Goal: Information Seeking & Learning: Find specific fact

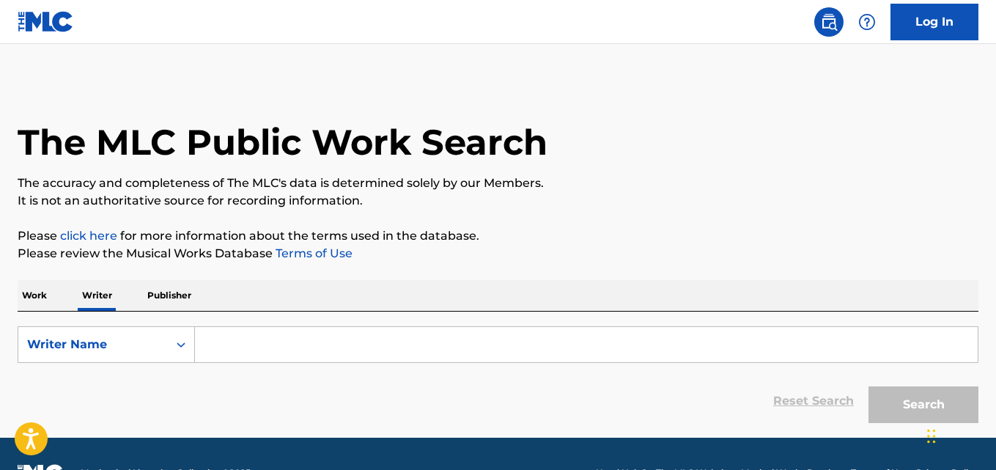
click at [284, 350] on input "Search Form" at bounding box center [586, 344] width 783 height 35
click at [320, 338] on input "Search Form" at bounding box center [586, 344] width 783 height 35
paste input "[PERSON_NAME] [PERSON_NAME]"
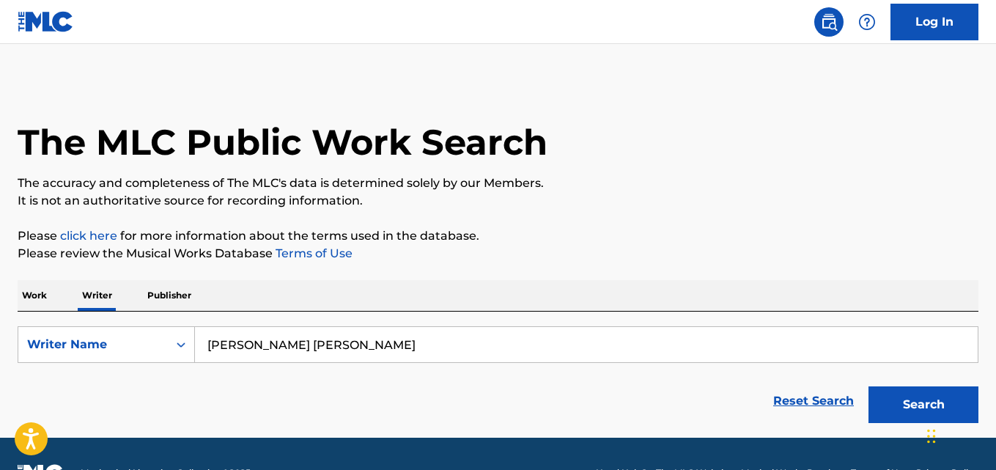
type input "[PERSON_NAME] [PERSON_NAME]"
click at [898, 411] on button "Search" at bounding box center [924, 404] width 110 height 37
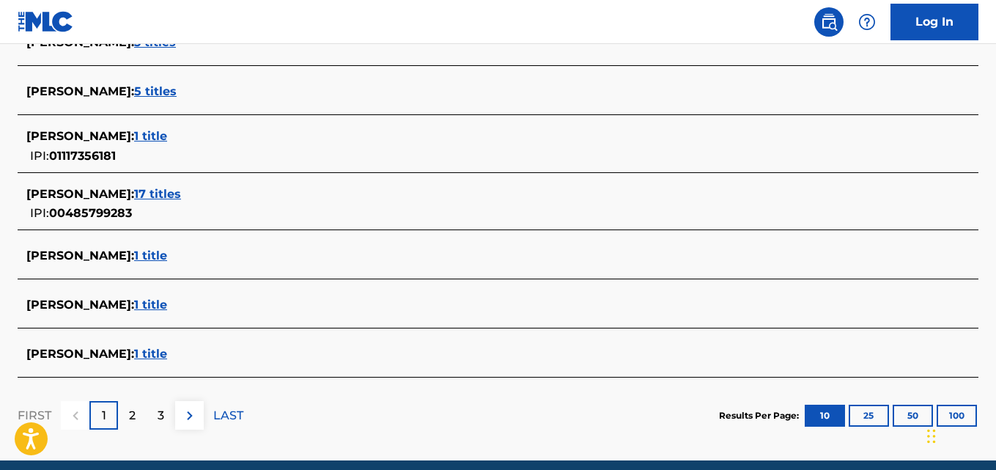
scroll to position [589, 0]
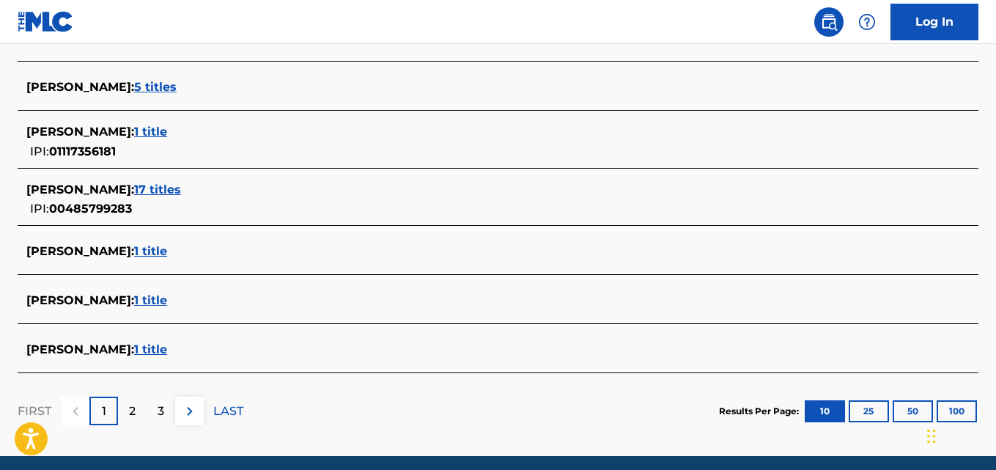
click at [239, 342] on div "[PERSON_NAME] : 1 title" at bounding box center [478, 350] width 905 height 18
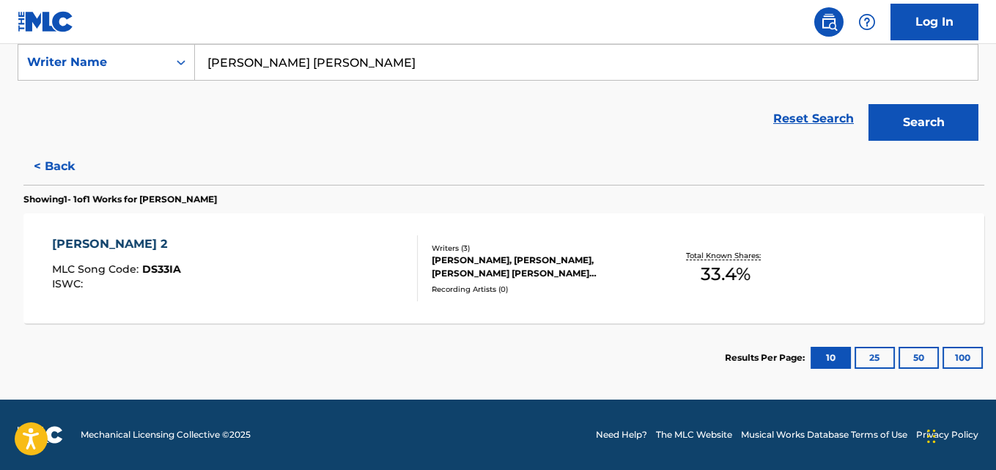
scroll to position [282, 0]
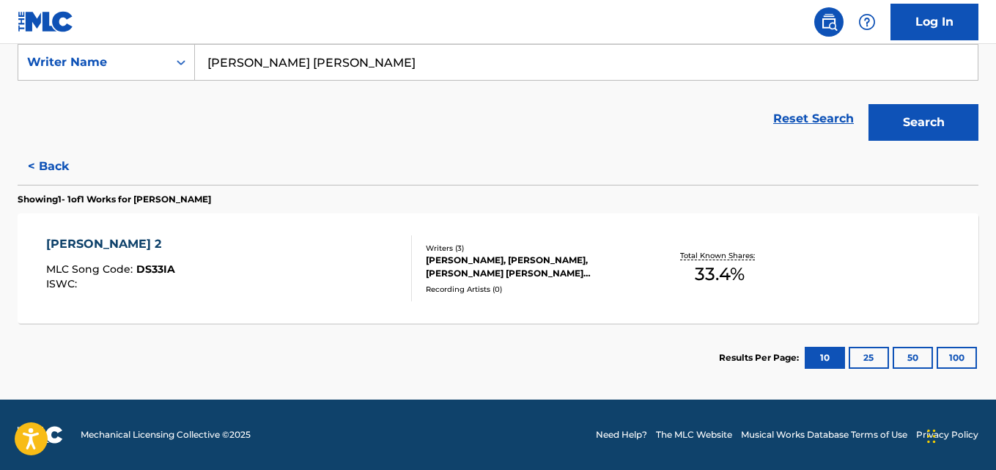
click at [732, 277] on span "33.4 %" at bounding box center [720, 274] width 50 height 26
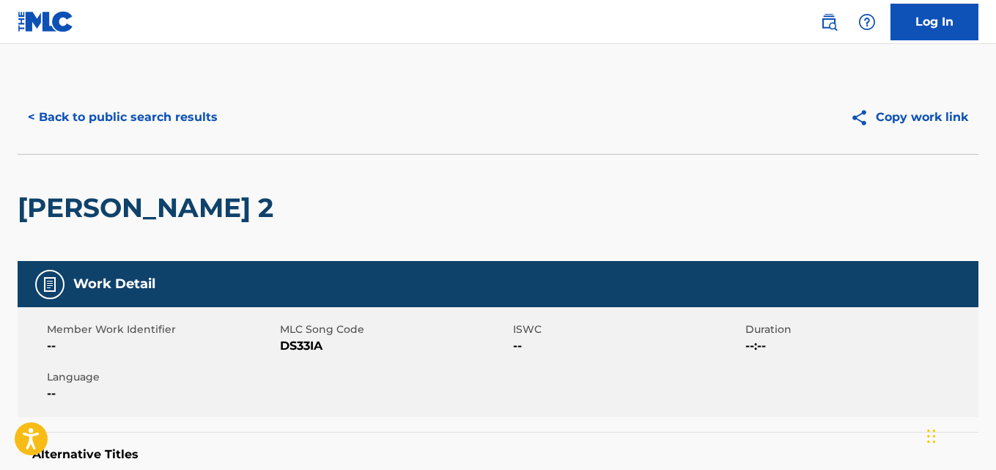
click at [203, 104] on button "< Back to public search results" at bounding box center [123, 117] width 210 height 37
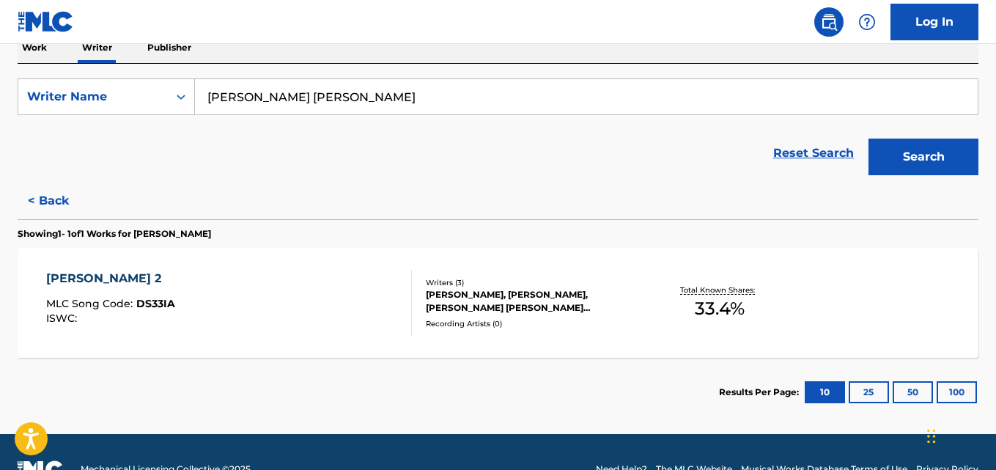
click at [66, 199] on button "< Back" at bounding box center [62, 201] width 88 height 37
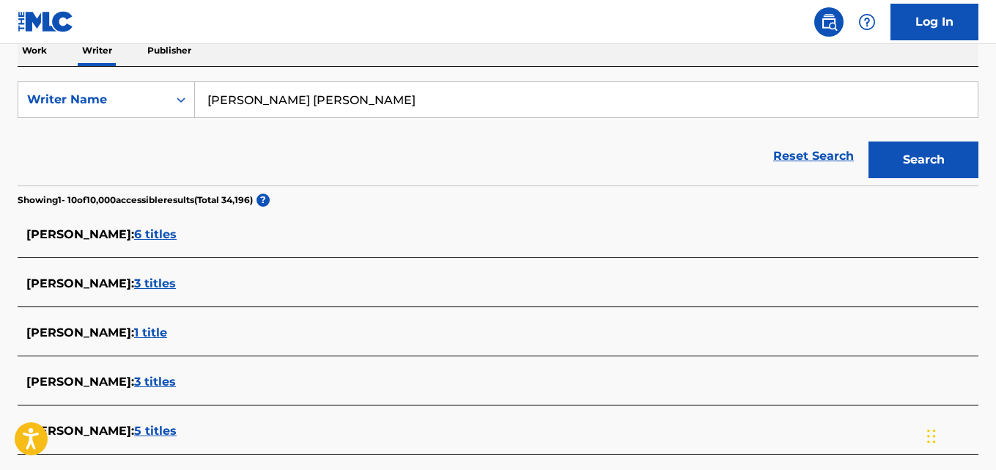
scroll to position [241, 0]
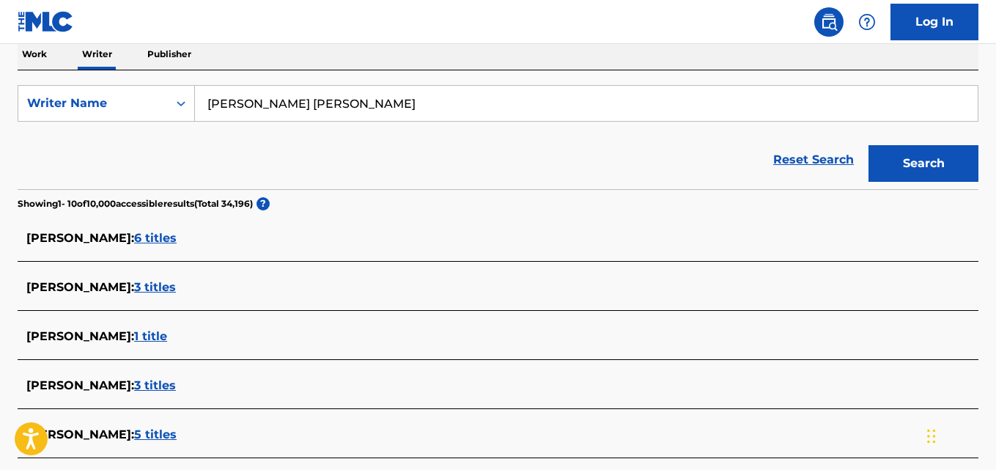
click at [185, 286] on div "[PERSON_NAME] : 3 titles" at bounding box center [478, 288] width 905 height 18
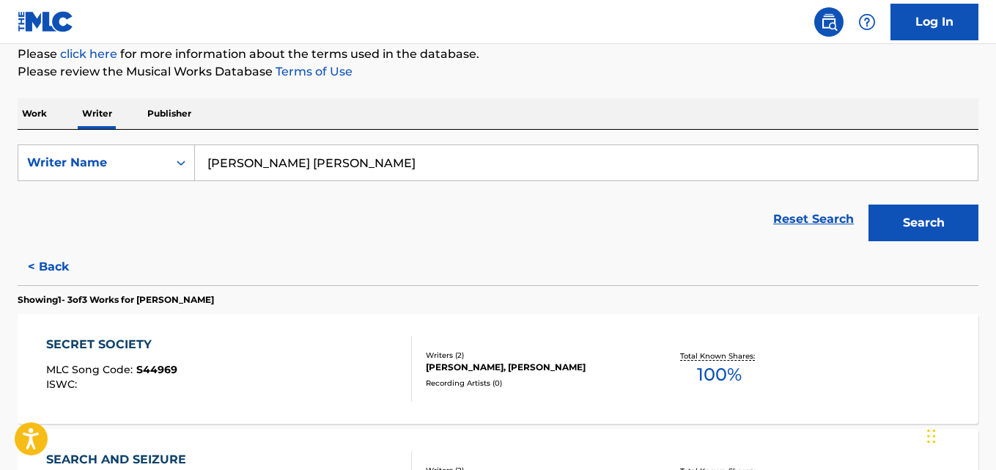
scroll to position [0, 0]
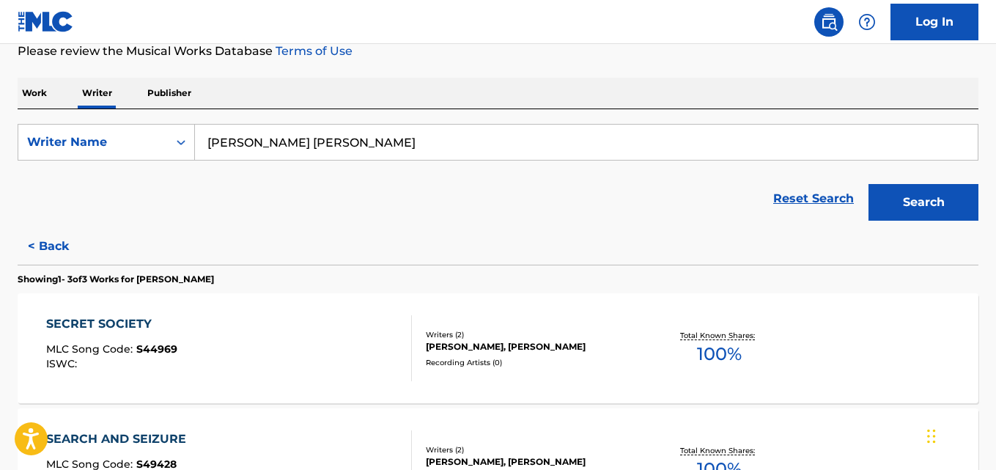
click at [60, 240] on button "< Back" at bounding box center [62, 246] width 88 height 37
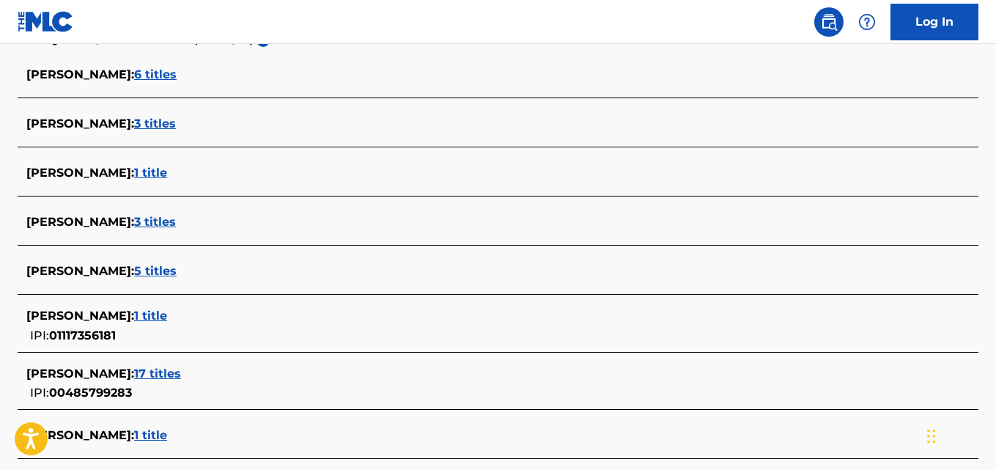
scroll to position [408, 0]
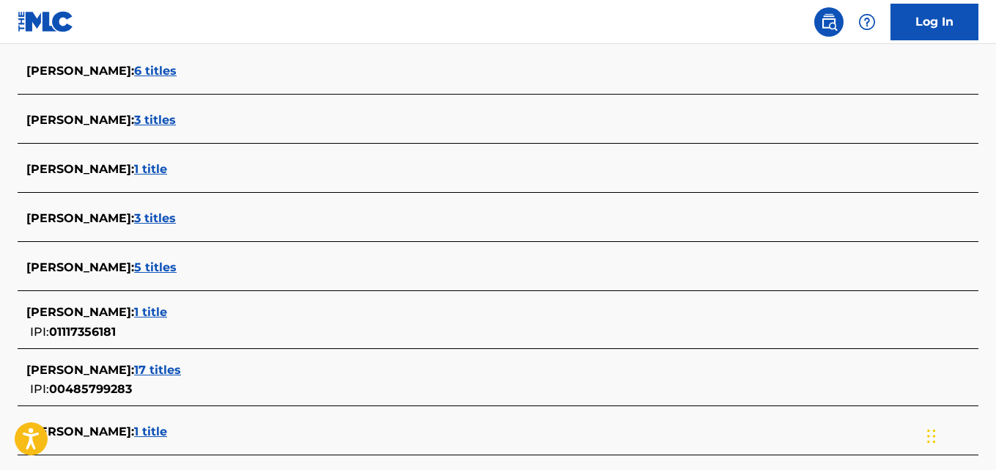
click at [188, 220] on div "[PERSON_NAME] : 3 titles" at bounding box center [478, 219] width 905 height 18
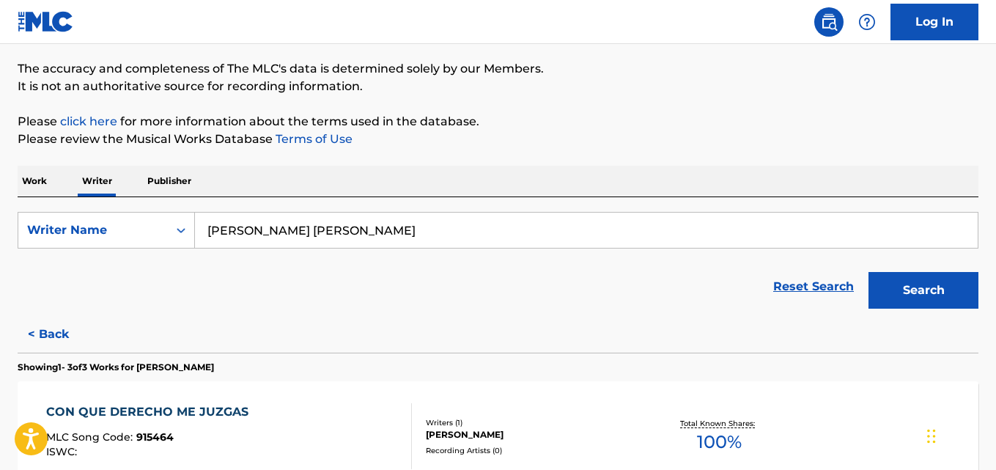
click at [58, 329] on button "< Back" at bounding box center [62, 334] width 88 height 37
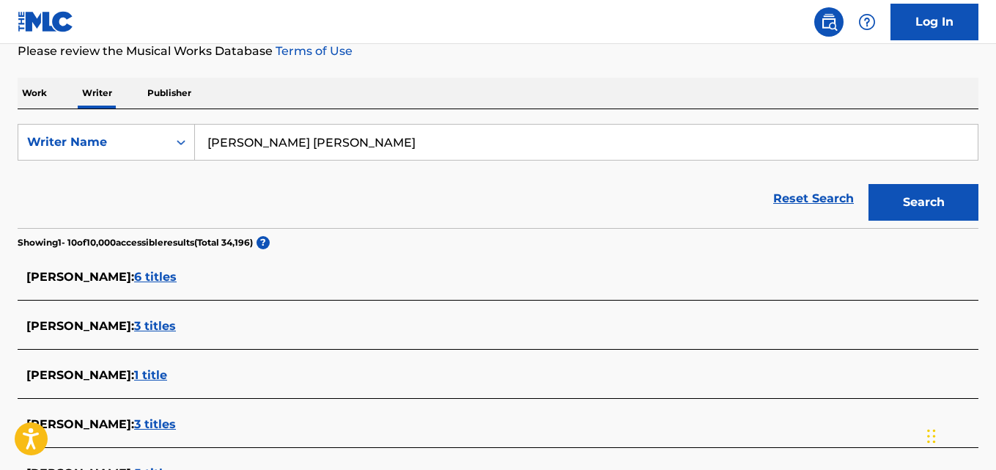
scroll to position [201, 0]
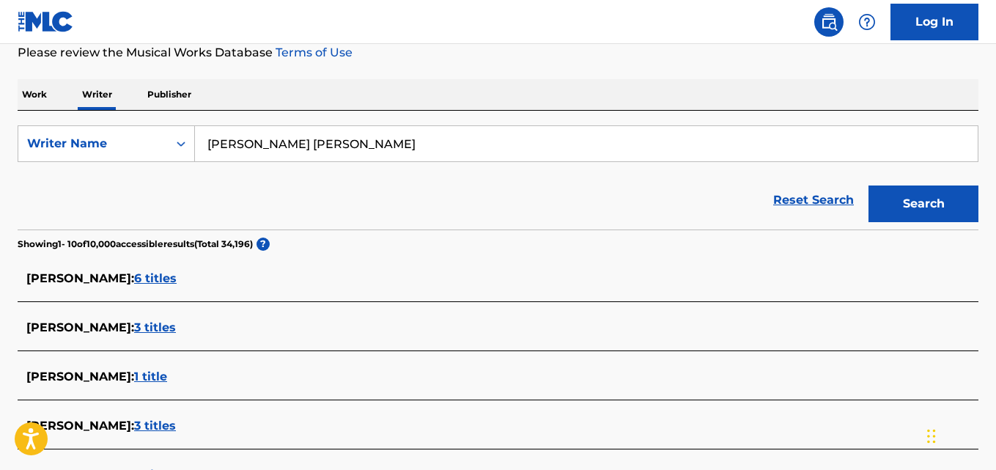
click at [438, 146] on input "[PERSON_NAME] [PERSON_NAME]" at bounding box center [586, 143] width 783 height 35
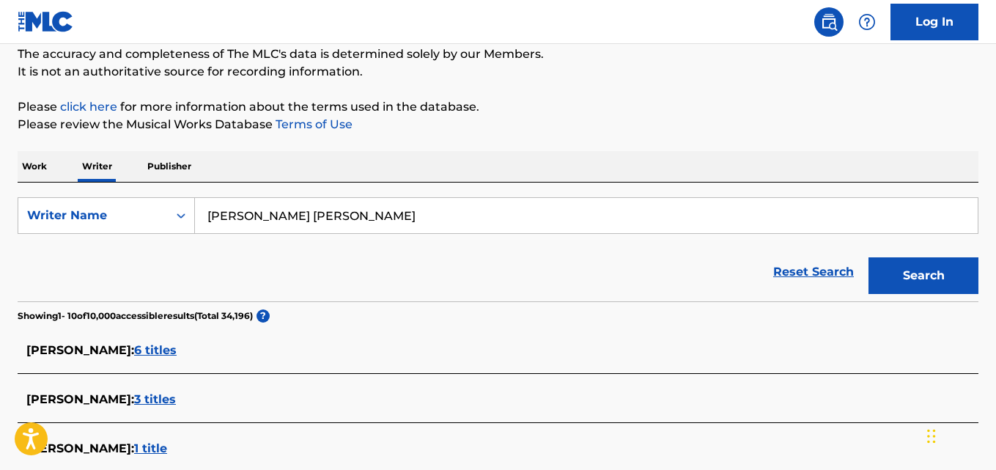
scroll to position [128, 0]
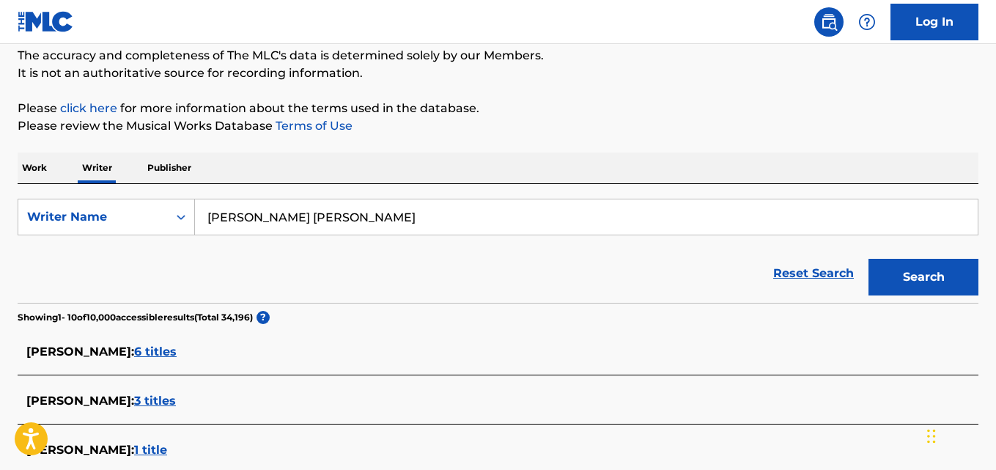
click at [414, 218] on input "[PERSON_NAME] [PERSON_NAME]" at bounding box center [586, 216] width 783 height 35
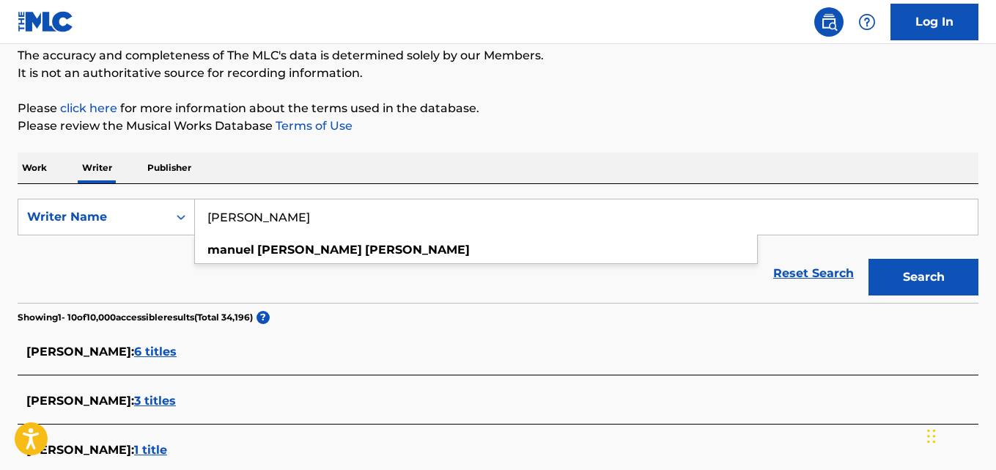
click at [290, 214] on input "[PERSON_NAME]" at bounding box center [586, 216] width 783 height 35
click at [375, 216] on input "[PERSON_NAME]" at bounding box center [586, 216] width 783 height 35
paste input "[PERSON_NAME]"
type input "[PERSON_NAME]"
click at [799, 157] on div "Work Writer Publisher" at bounding box center [498, 168] width 961 height 31
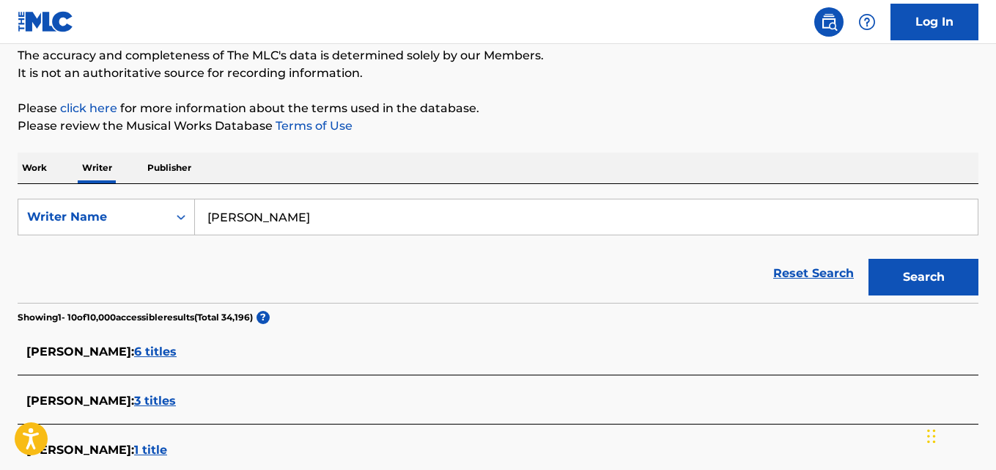
click at [941, 284] on button "Search" at bounding box center [924, 277] width 110 height 37
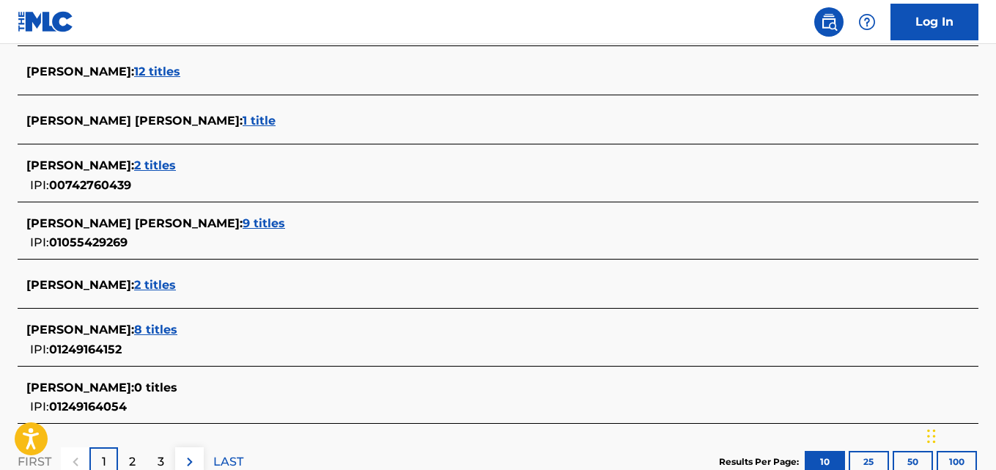
scroll to position [556, 0]
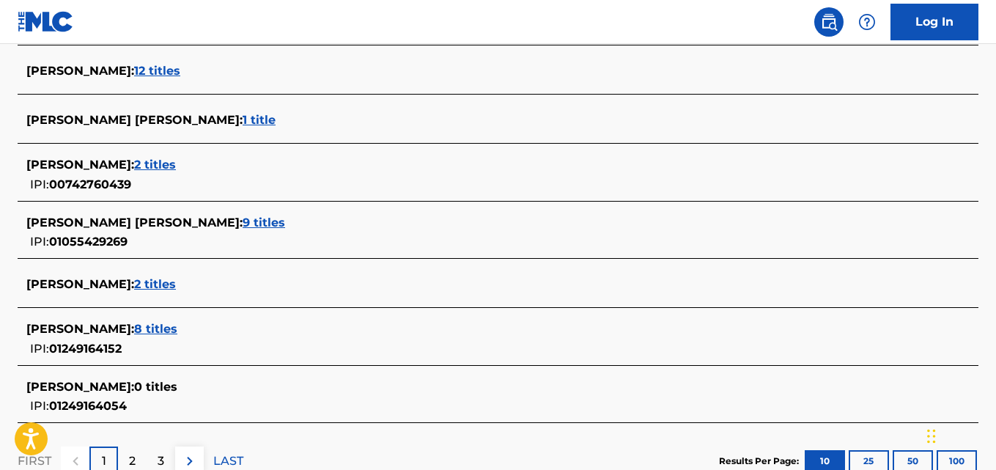
click at [177, 331] on span "8 titles" at bounding box center [155, 329] width 43 height 14
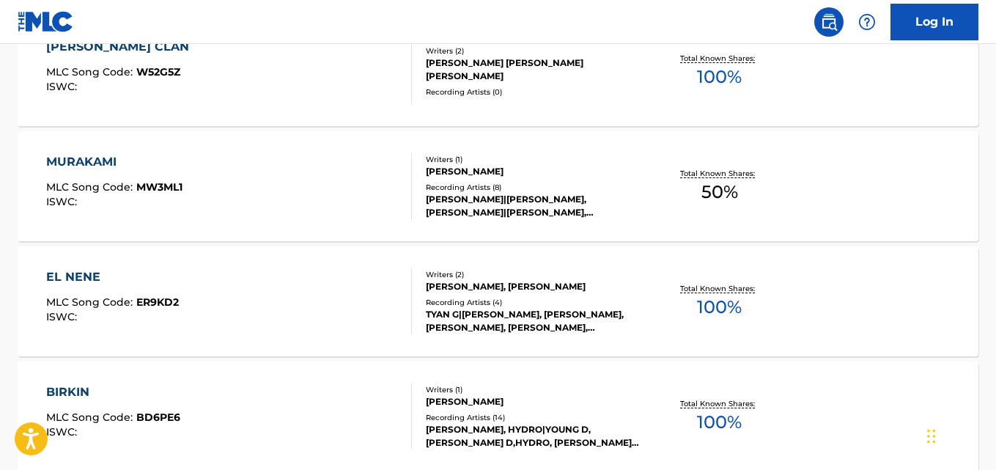
scroll to position [709, 0]
click at [907, 164] on div "MURAKAMI MLC Song Code : MW3ML1 ISWC : Writers ( 1 ) [PERSON_NAME] Recording Ar…" at bounding box center [498, 187] width 961 height 110
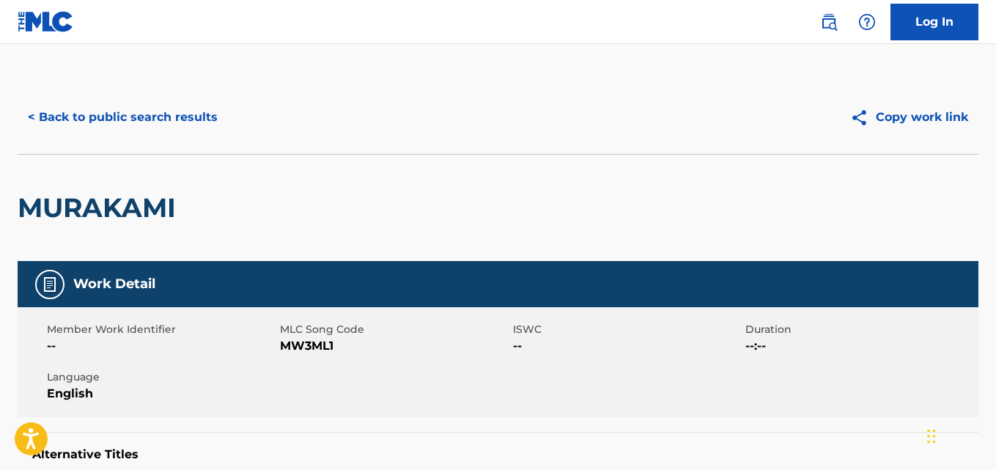
click at [149, 121] on button "< Back to public search results" at bounding box center [123, 117] width 210 height 37
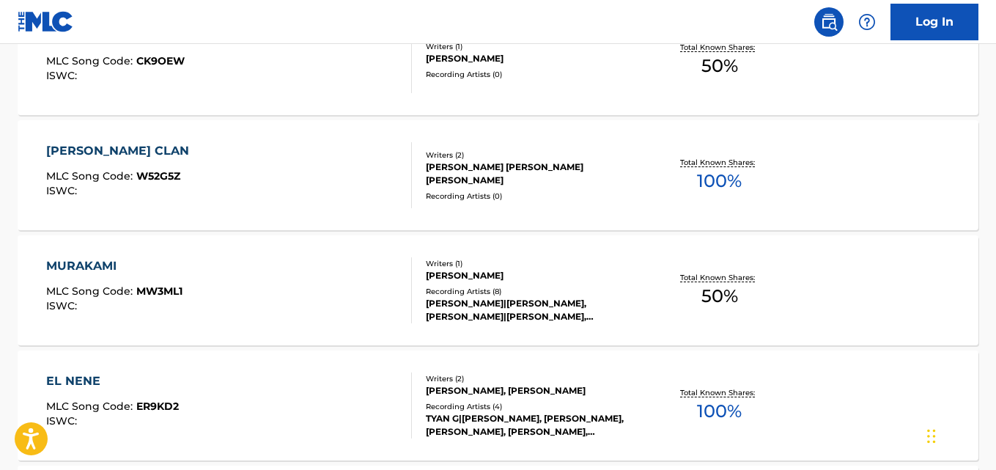
scroll to position [608, 0]
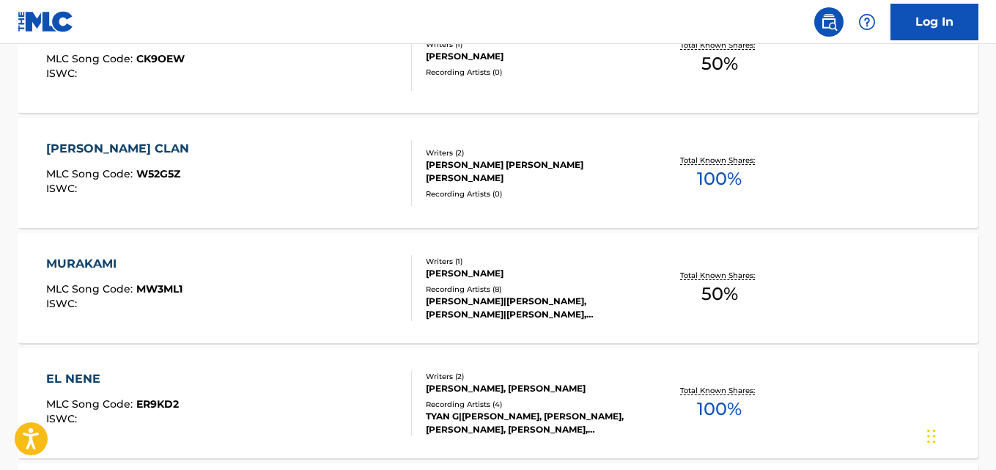
click at [751, 163] on p "Total Known Shares:" at bounding box center [719, 160] width 78 height 11
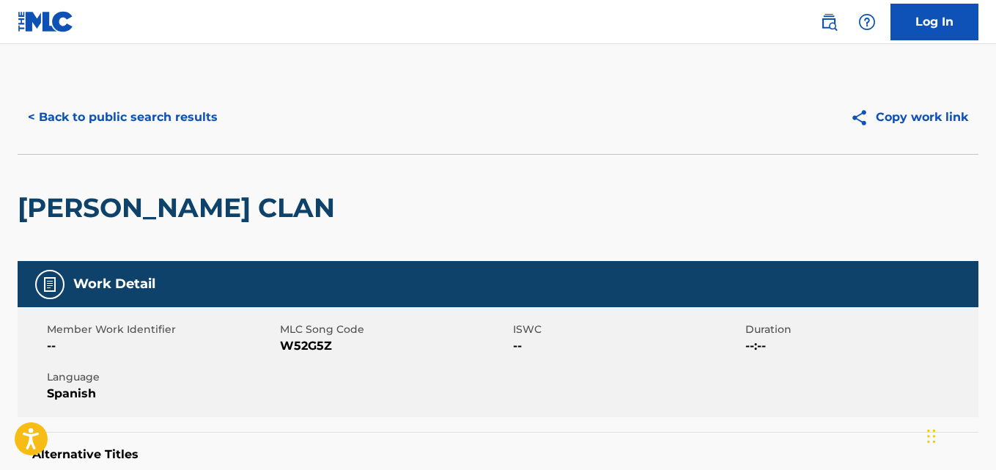
click at [182, 133] on button "< Back to public search results" at bounding box center [123, 117] width 210 height 37
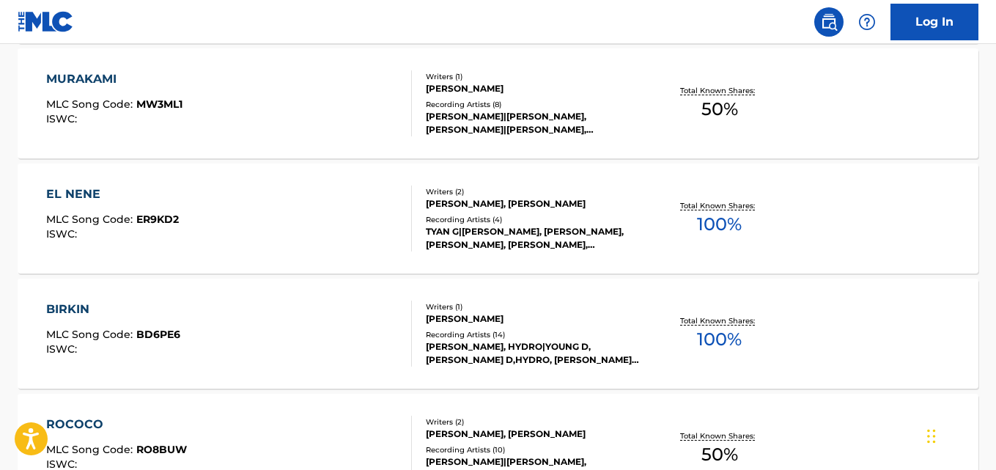
scroll to position [793, 0]
click at [719, 320] on p "Total Known Shares:" at bounding box center [719, 320] width 78 height 11
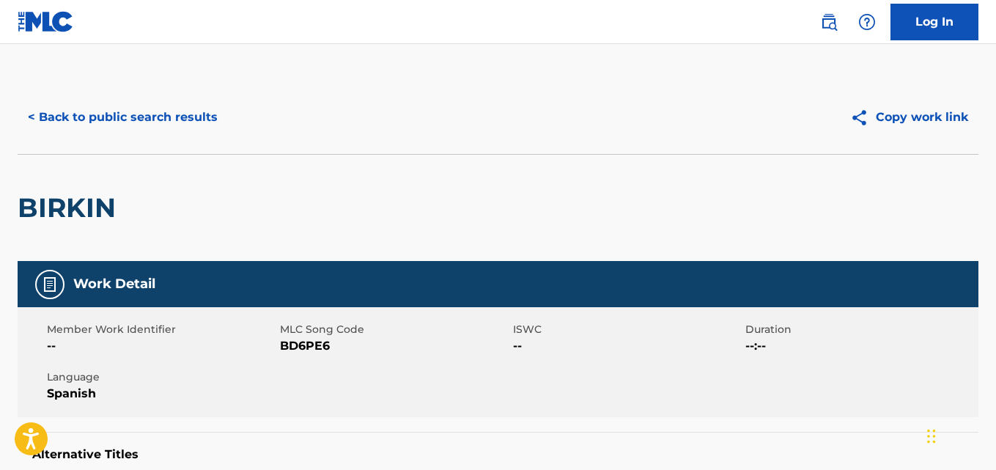
click at [185, 115] on button "< Back to public search results" at bounding box center [123, 117] width 210 height 37
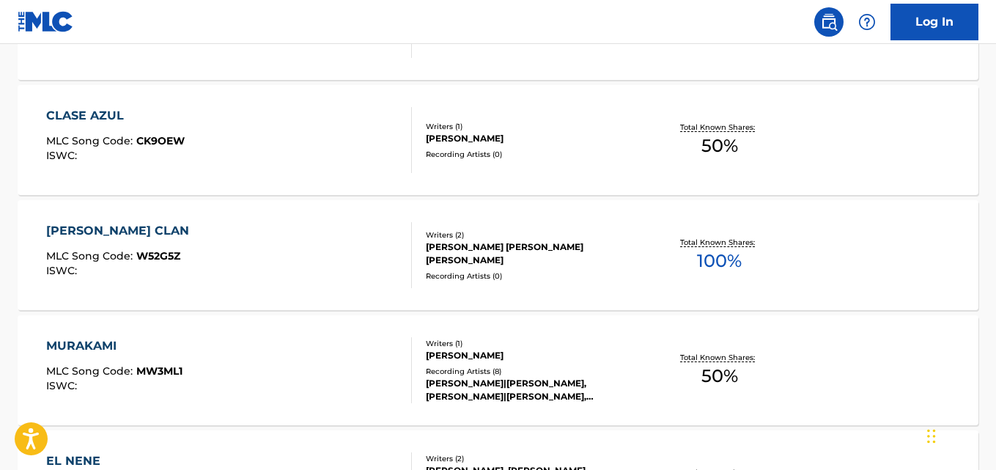
scroll to position [530, 0]
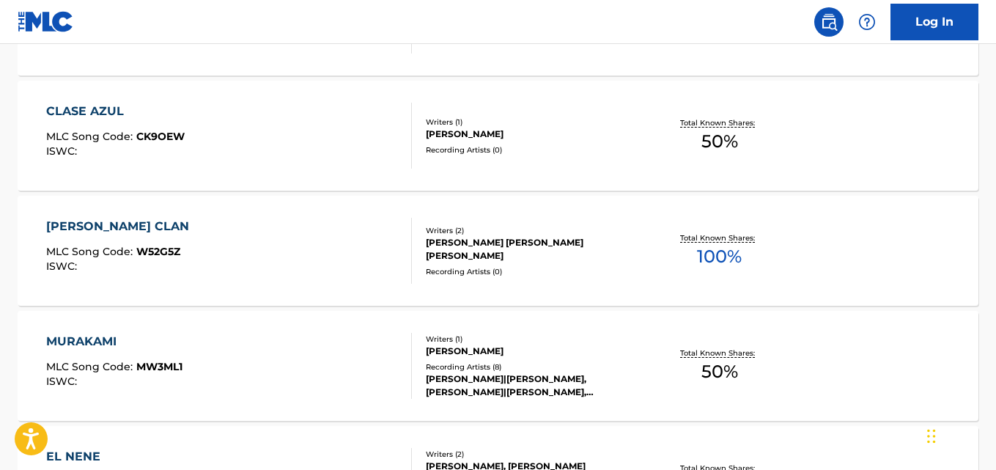
click at [703, 353] on p "Total Known Shares:" at bounding box center [719, 353] width 78 height 11
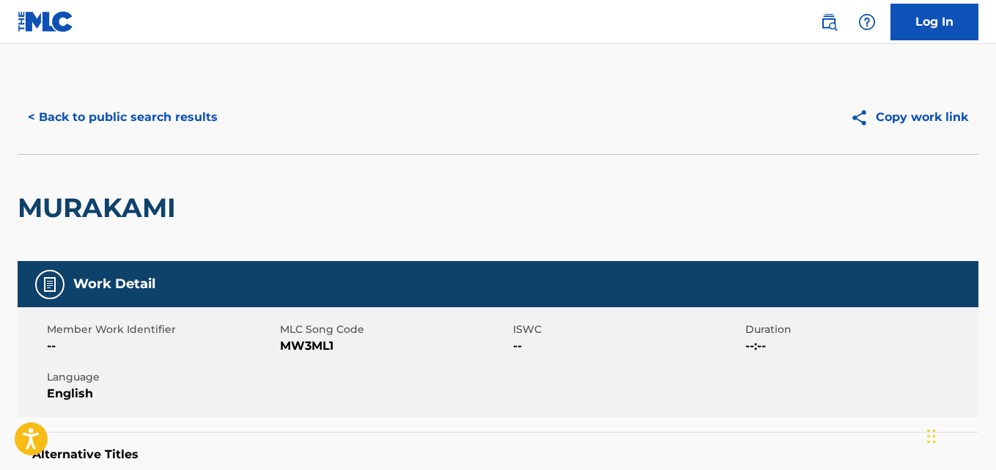
click at [198, 134] on button "< Back to public search results" at bounding box center [123, 117] width 210 height 37
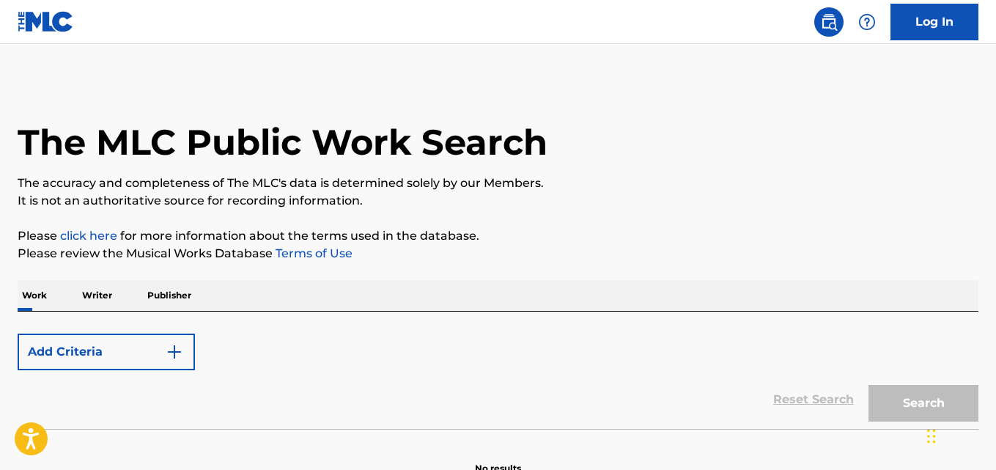
scroll to position [83, 0]
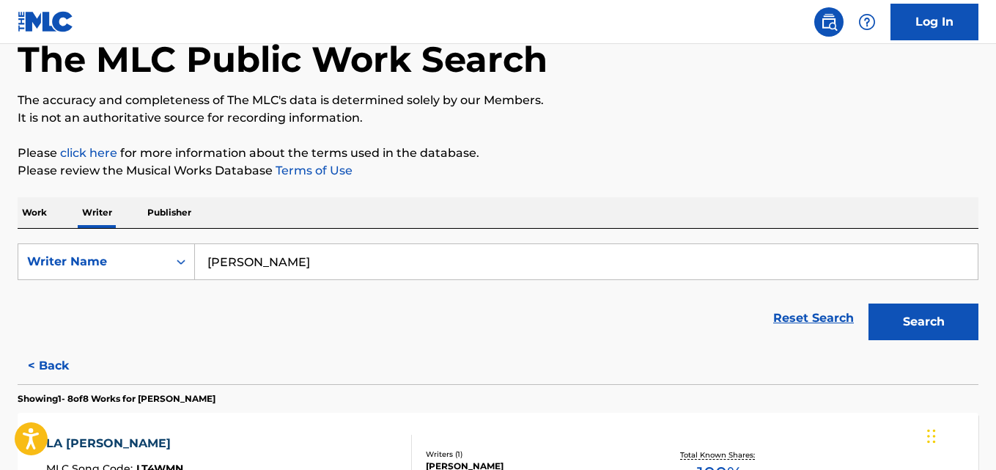
click at [369, 267] on input "[PERSON_NAME]" at bounding box center [586, 261] width 783 height 35
paste input "[PERSON_NAME]"
click at [339, 258] on input "[PERSON_NAME]" at bounding box center [586, 261] width 783 height 35
click at [298, 259] on input "[PERSON_NAME]" at bounding box center [586, 261] width 783 height 35
click at [685, 177] on p "Please review the Musical Works Database Terms of Use" at bounding box center [498, 171] width 961 height 18
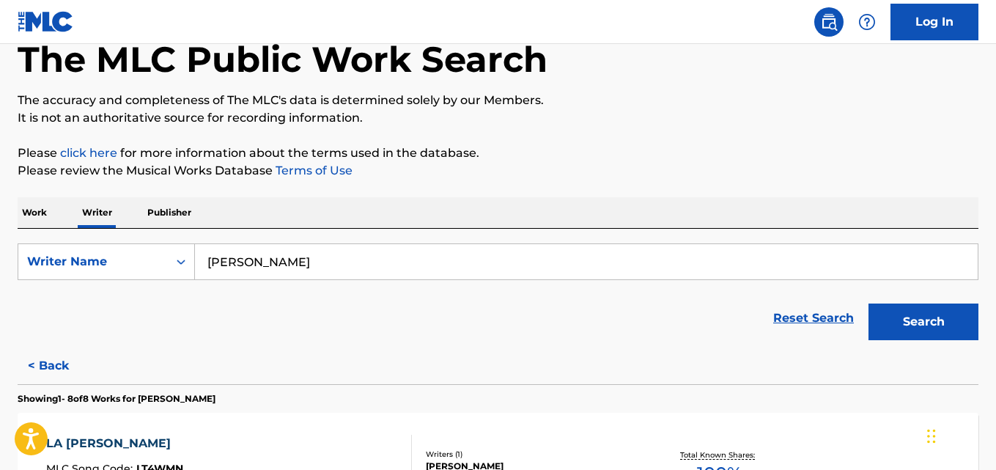
click at [304, 264] on input "[PERSON_NAME]" at bounding box center [586, 261] width 783 height 35
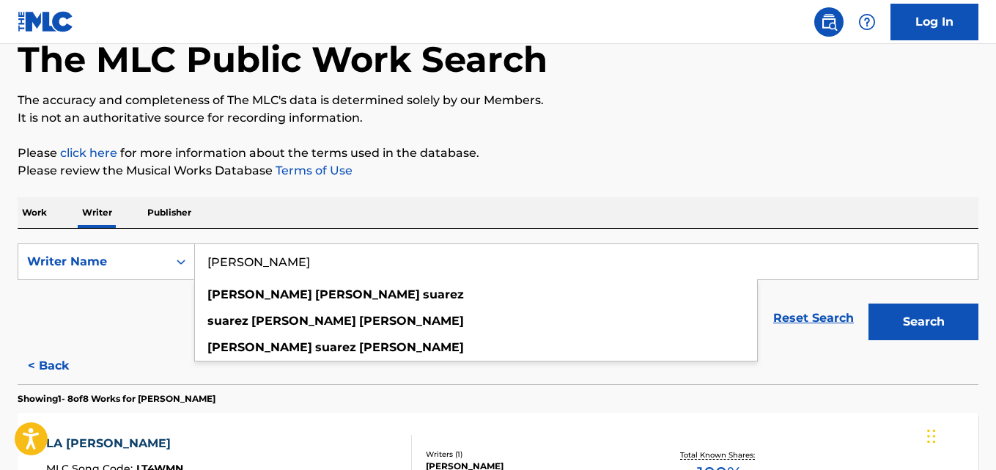
type input "[PERSON_NAME]"
click at [929, 327] on button "Search" at bounding box center [924, 322] width 110 height 37
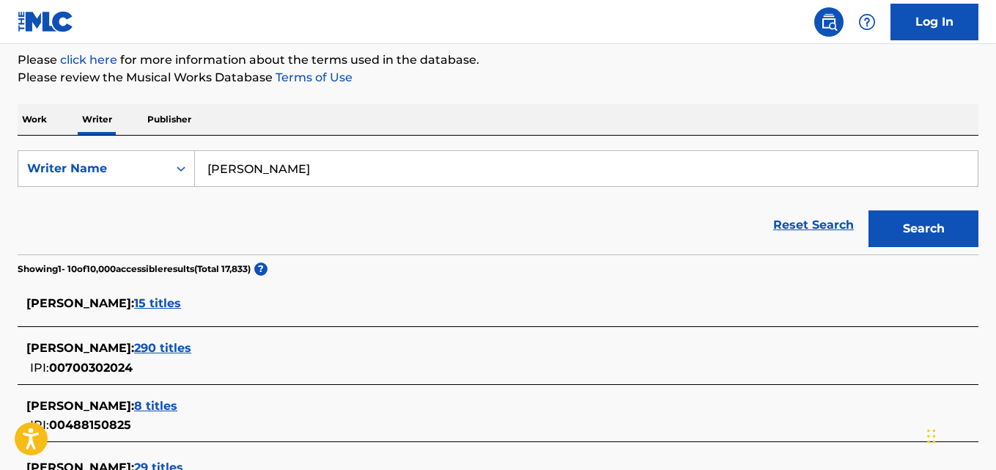
scroll to position [177, 0]
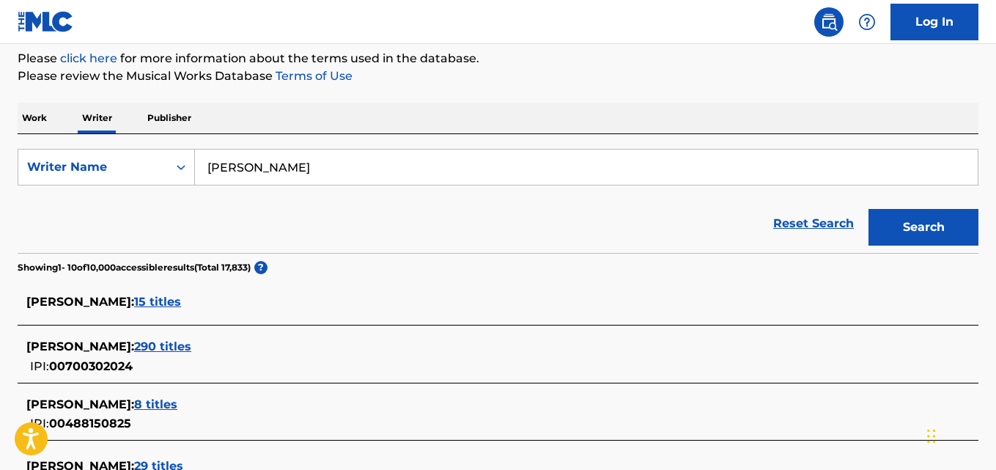
click at [283, 356] on div "[PERSON_NAME] : 290 titles IPI: 00700302024" at bounding box center [478, 356] width 905 height 37
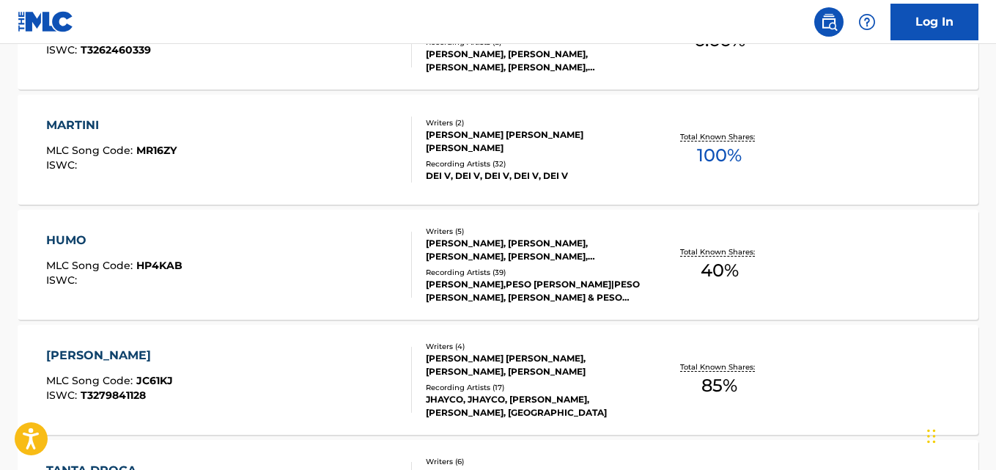
scroll to position [493, 0]
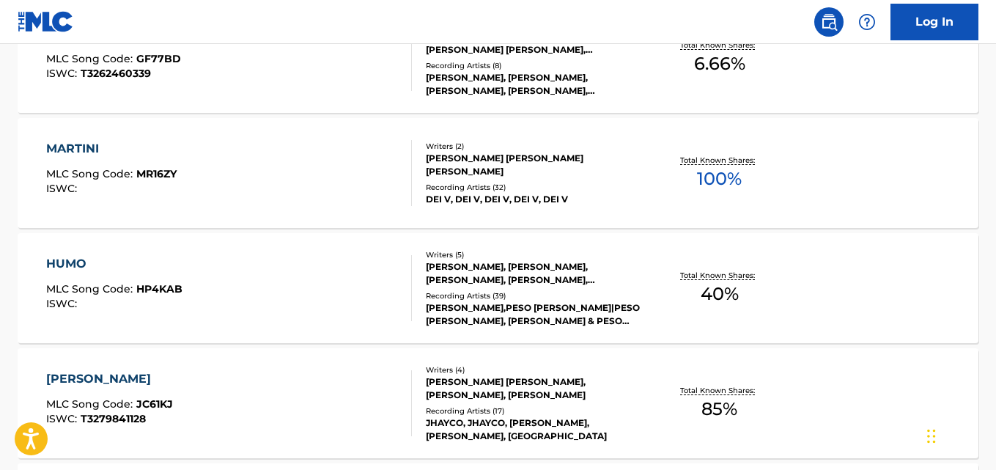
click at [856, 178] on div "MARTINI MLC Song Code : MR16ZY ISWC : Writers ( 2 ) [PERSON_NAME] [PERSON_NAME]…" at bounding box center [498, 173] width 961 height 110
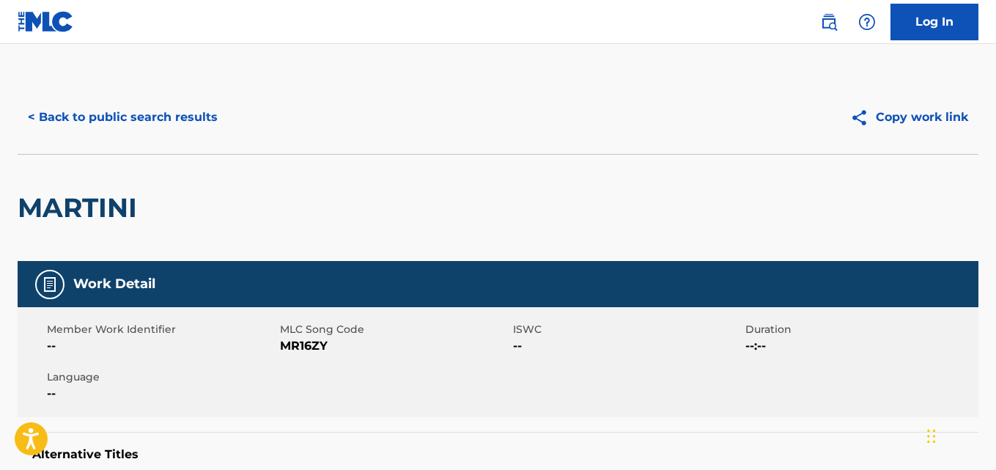
click at [71, 149] on div "< Back to public search results Copy work link" at bounding box center [498, 117] width 961 height 73
click at [57, 117] on button "< Back to public search results" at bounding box center [123, 117] width 210 height 37
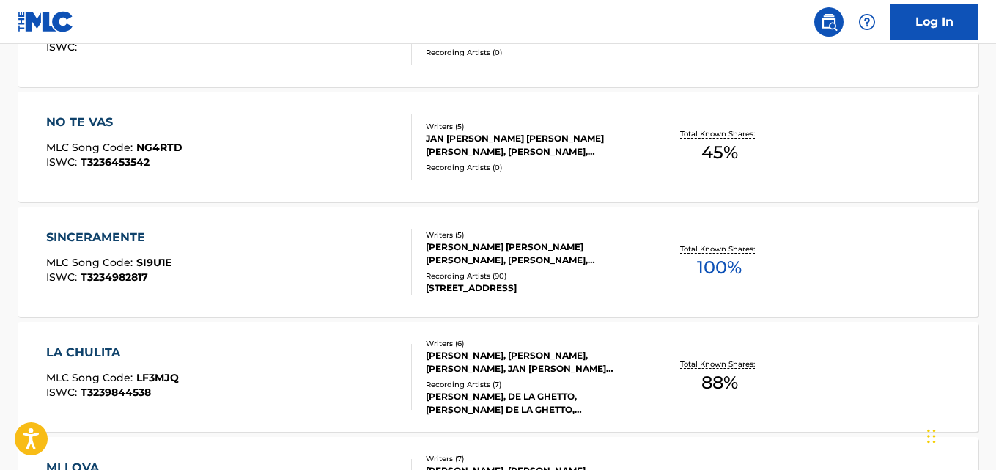
scroll to position [1096, 0]
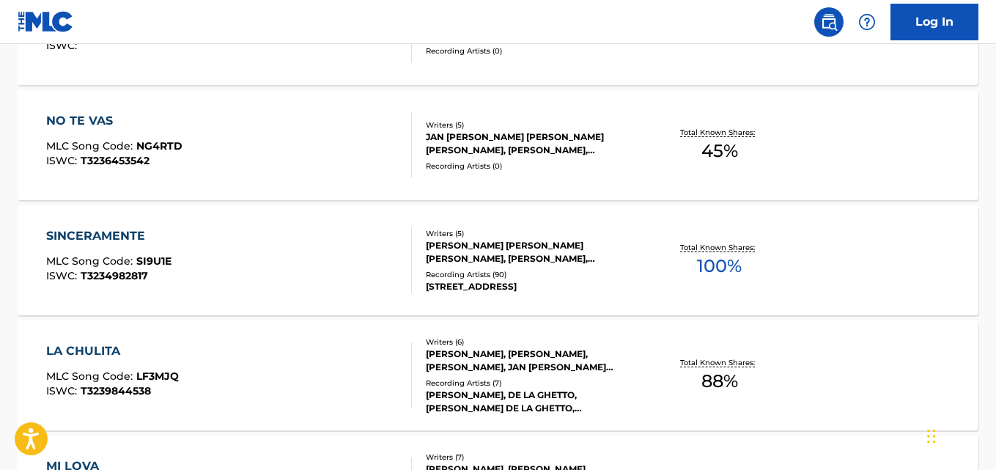
click at [897, 257] on div "SINCERAMENTE MLC Song Code : SI9U1E ISWC : T3234982817 Writers ( 5 ) [PERSON_NA…" at bounding box center [498, 260] width 961 height 110
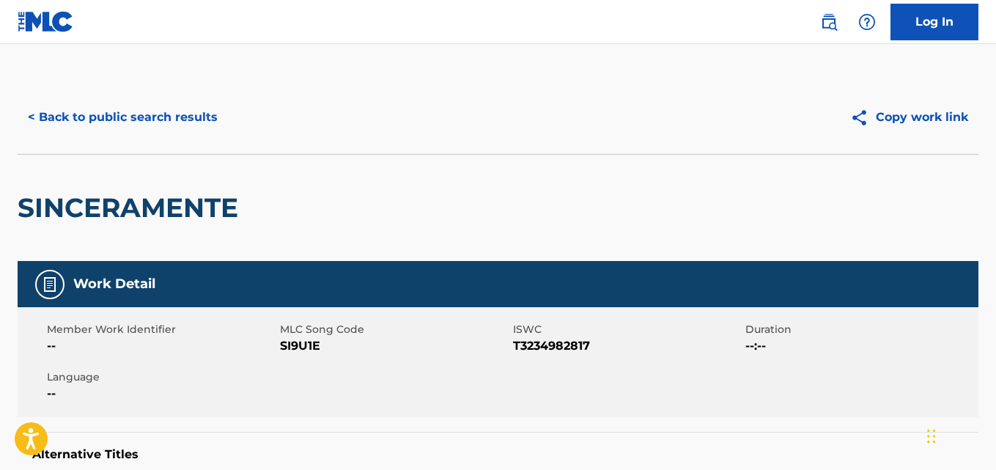
click at [73, 121] on button "< Back to public search results" at bounding box center [123, 117] width 210 height 37
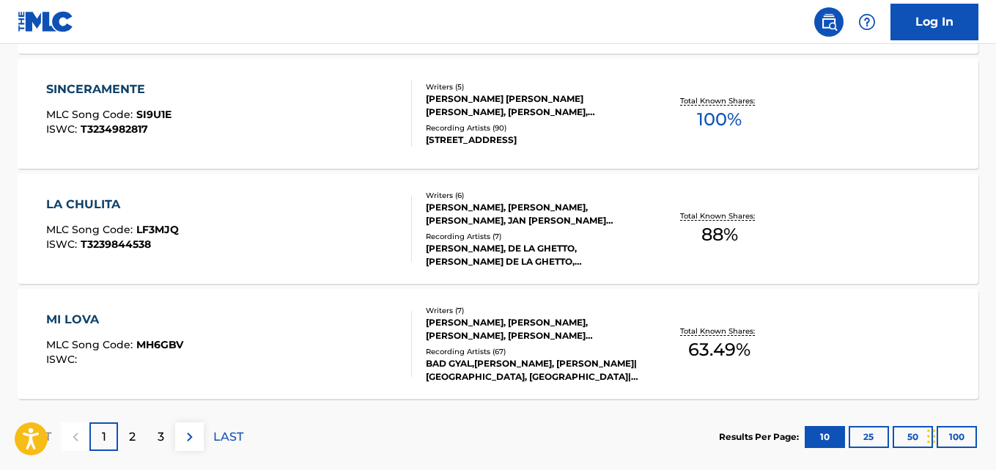
scroll to position [1325, 0]
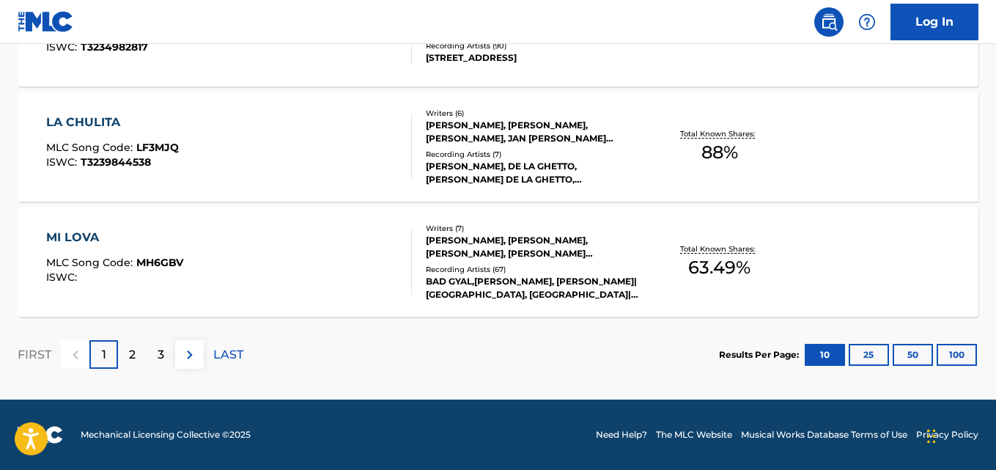
click at [891, 155] on div "LA CHULITA MLC Song Code : LF3MJQ ISWC : T3239844538 Writers ( 6 ) [PERSON_NAME…" at bounding box center [498, 147] width 961 height 110
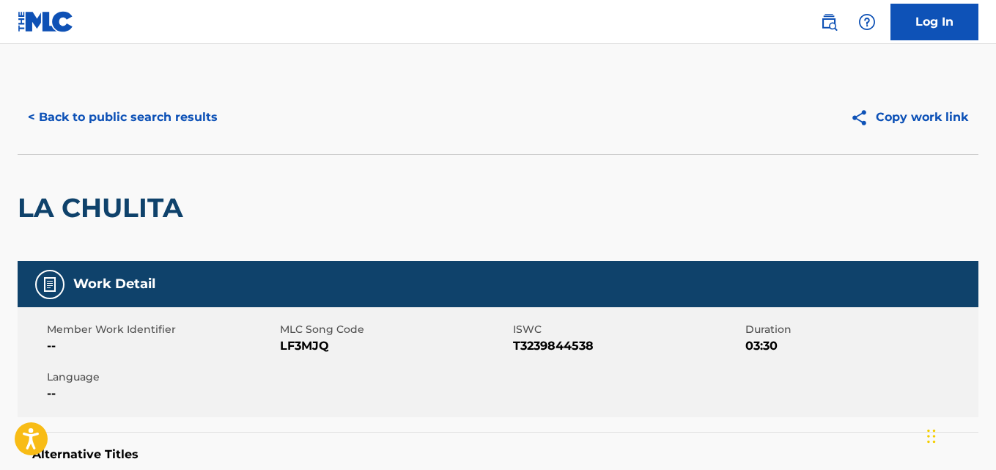
click at [80, 100] on button "< Back to public search results" at bounding box center [123, 117] width 210 height 37
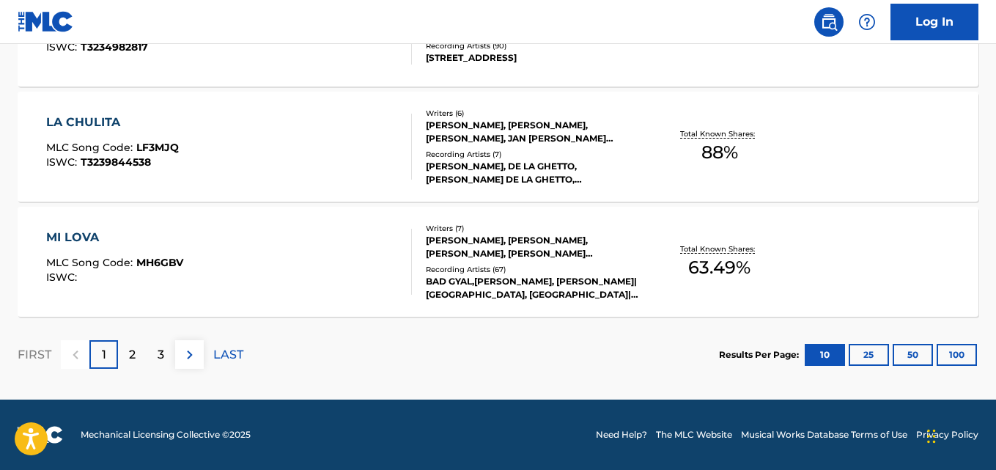
click at [133, 356] on p "2" at bounding box center [132, 355] width 7 height 18
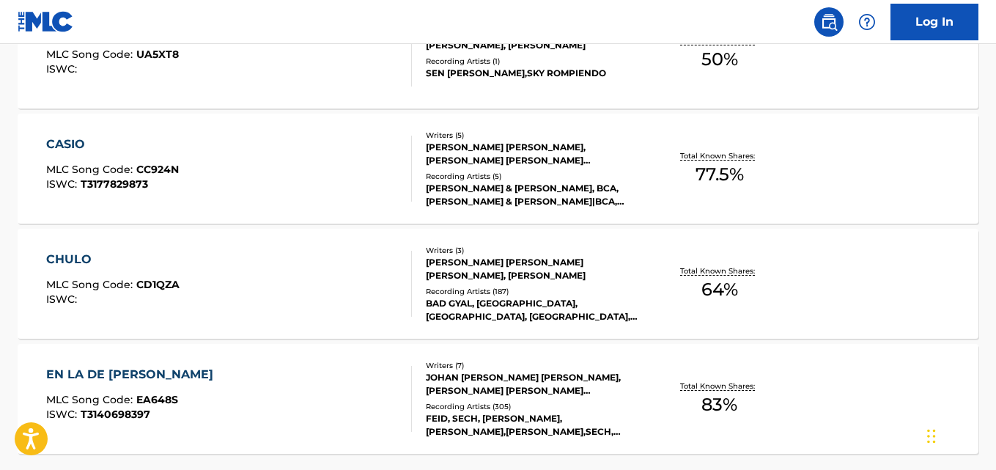
click at [875, 284] on div "CHULO MLC Song Code : CD1QZA ISWC : Writers ( 3 ) [PERSON_NAME] [PERSON_NAME] […" at bounding box center [498, 284] width 961 height 110
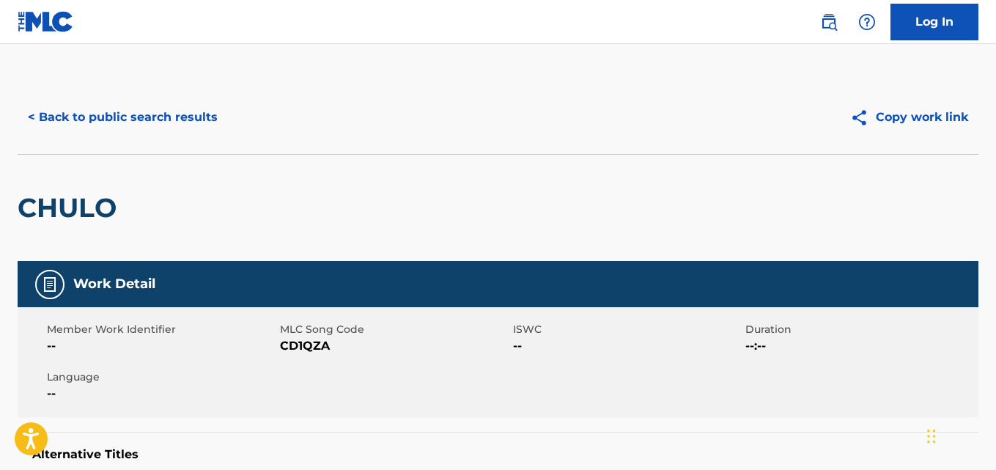
click at [54, 135] on button "< Back to public search results" at bounding box center [123, 117] width 210 height 37
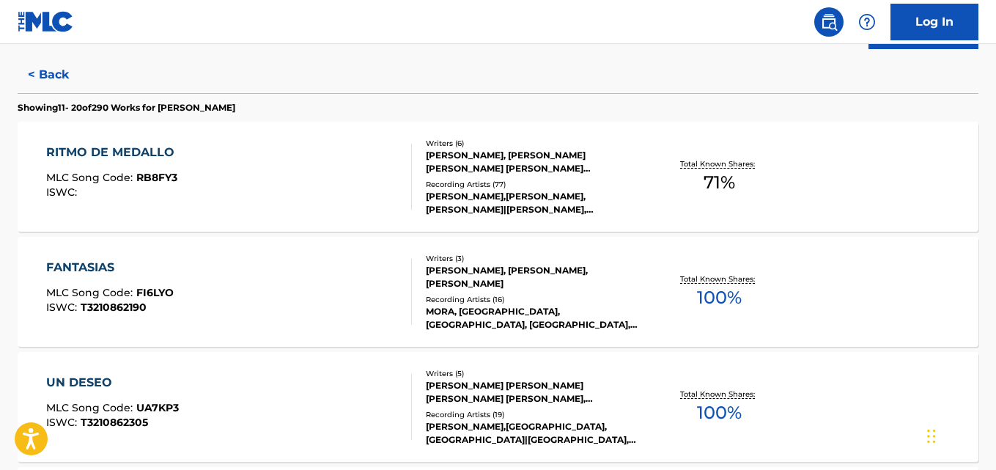
scroll to position [375, 0]
click at [894, 274] on div "FANTASIAS MLC Song Code : FI6LYO ISWC : T3210862190 Writers ( 3 ) [PERSON_NAME]…" at bounding box center [498, 291] width 961 height 110
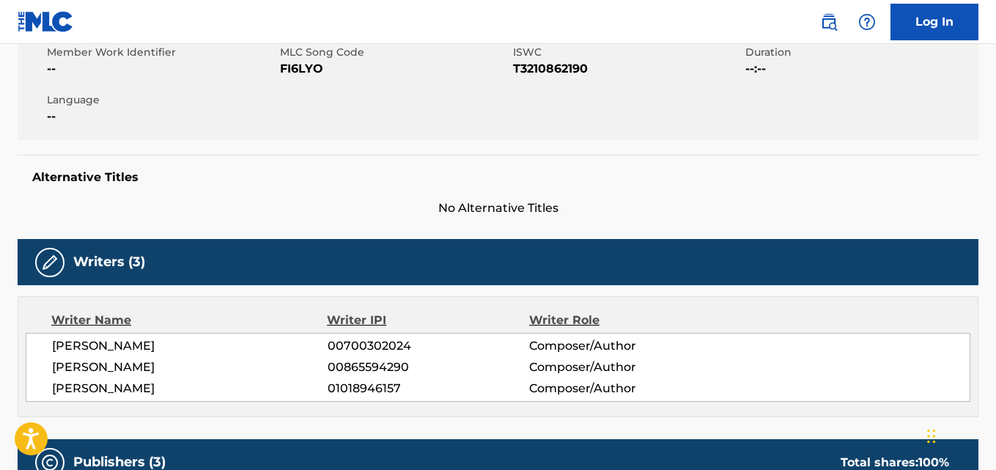
scroll to position [275, 0]
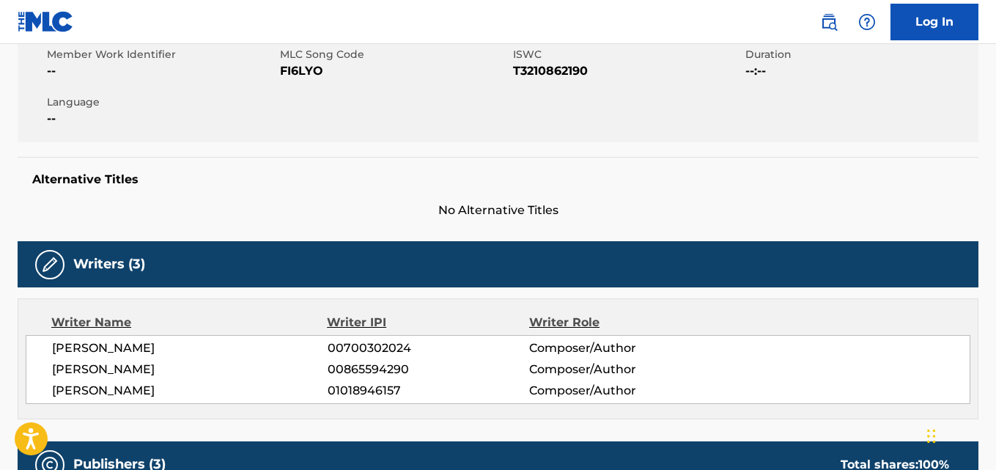
drag, startPoint x: 257, startPoint y: 347, endPoint x: 46, endPoint y: 350, distance: 211.2
click at [46, 350] on div "[PERSON_NAME] 00700302024 Composer/Author [PERSON_NAME] 00865594290 Composer/Au…" at bounding box center [498, 369] width 945 height 69
copy span "[PERSON_NAME]"
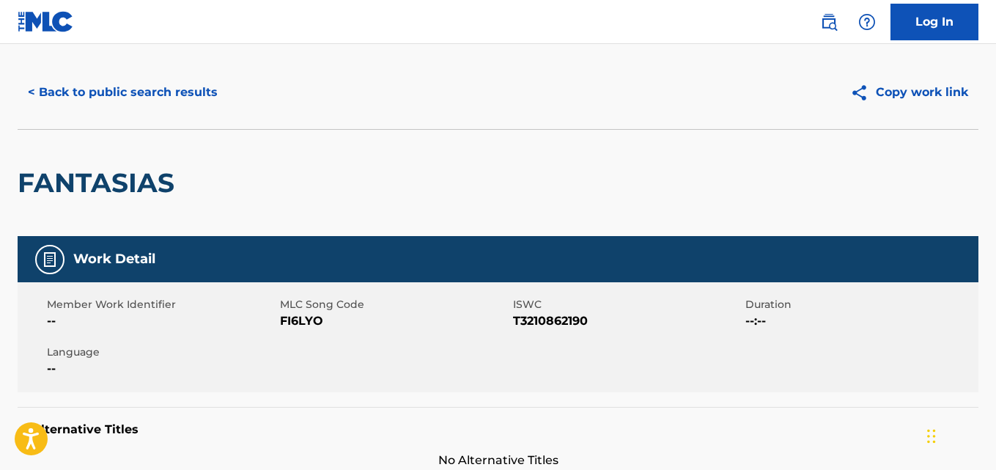
scroll to position [0, 0]
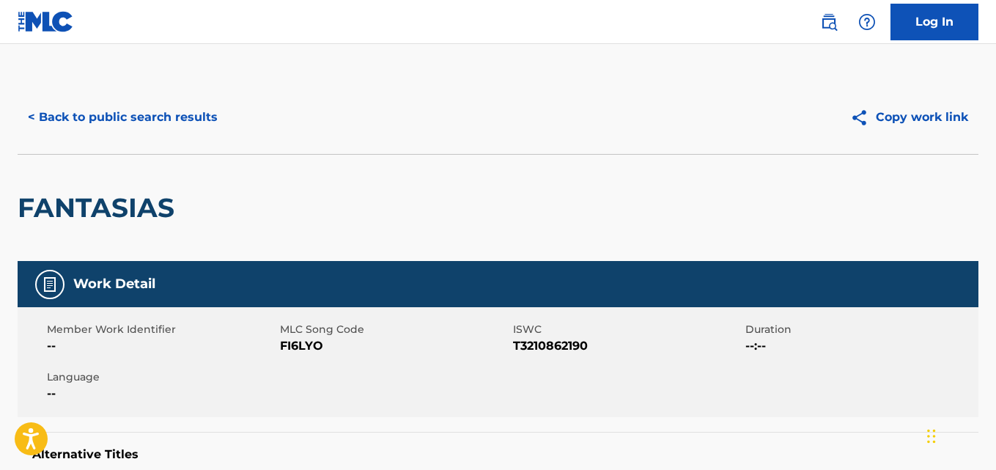
click at [155, 133] on button "< Back to public search results" at bounding box center [123, 117] width 210 height 37
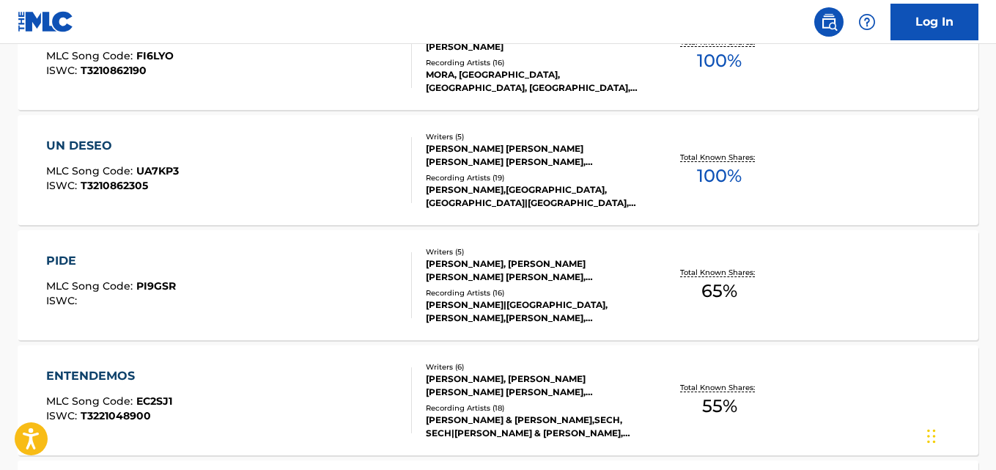
scroll to position [612, 0]
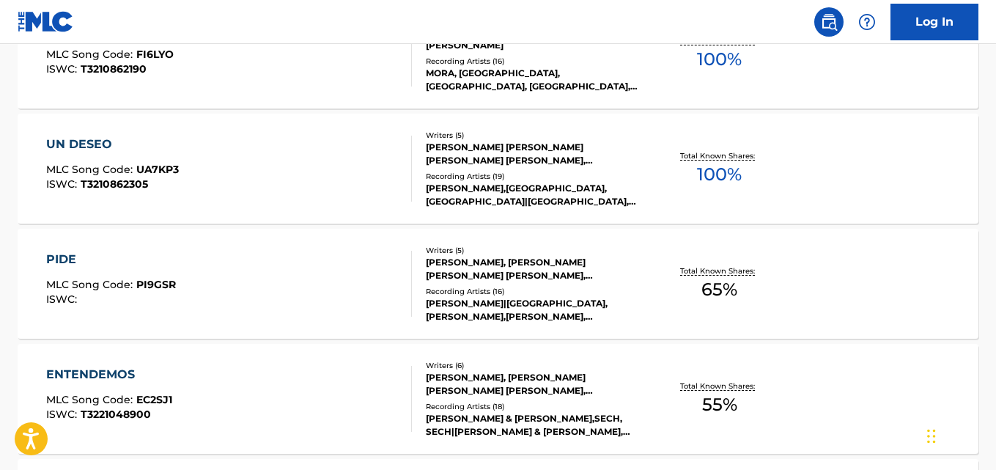
click at [757, 176] on div "Total Known Shares: 100 %" at bounding box center [720, 169] width 160 height 45
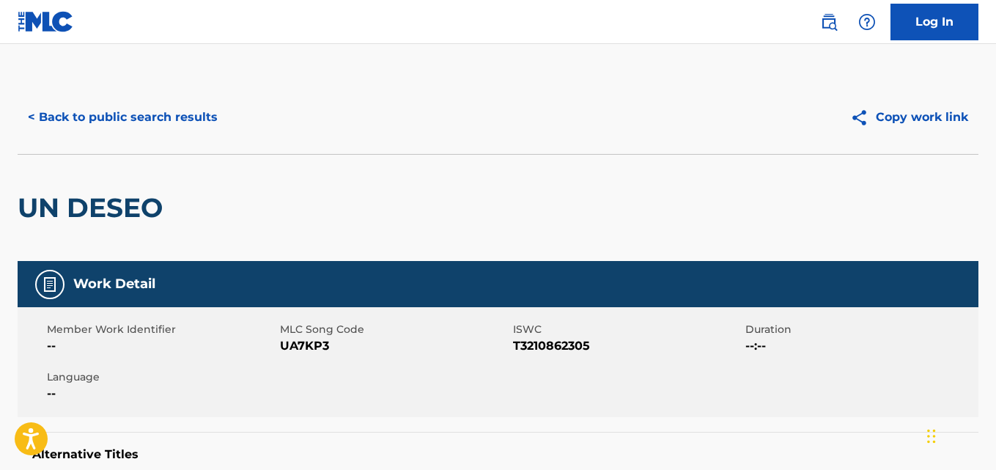
click at [196, 108] on button "< Back to public search results" at bounding box center [123, 117] width 210 height 37
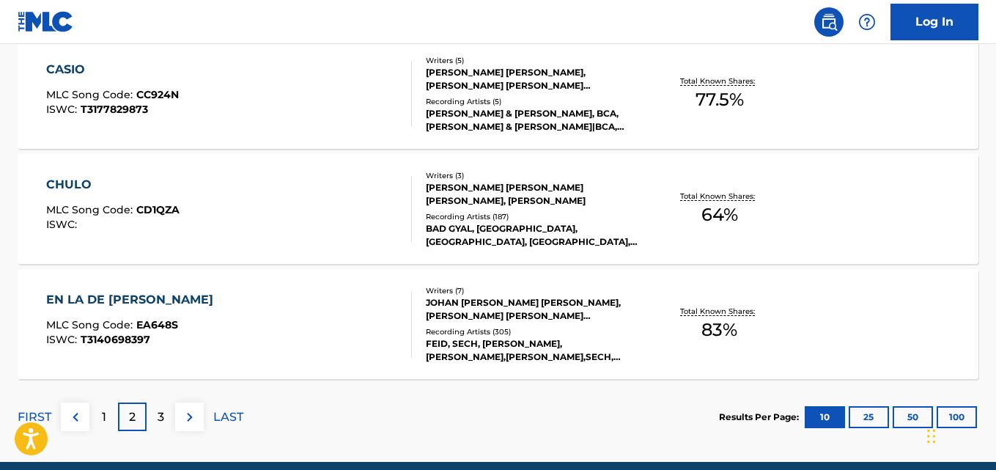
scroll to position [1325, 0]
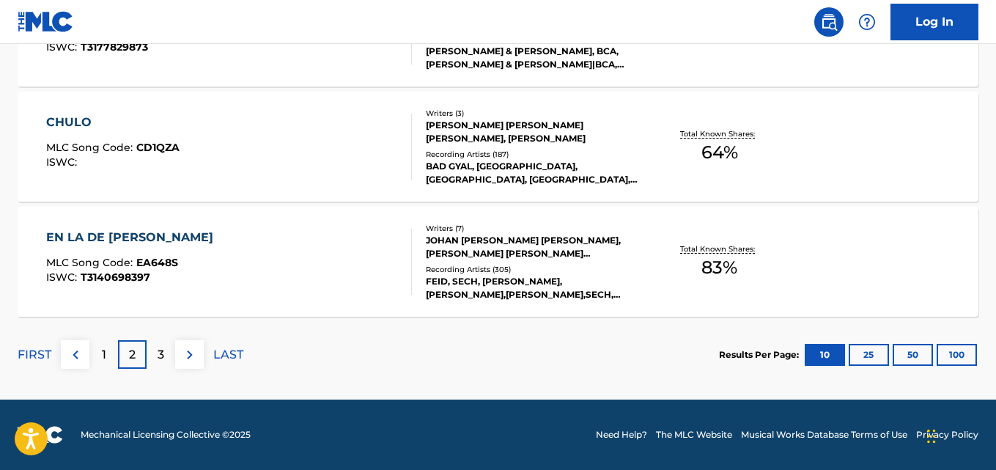
click at [696, 153] on div "Total Known Shares: 64 %" at bounding box center [720, 147] width 160 height 45
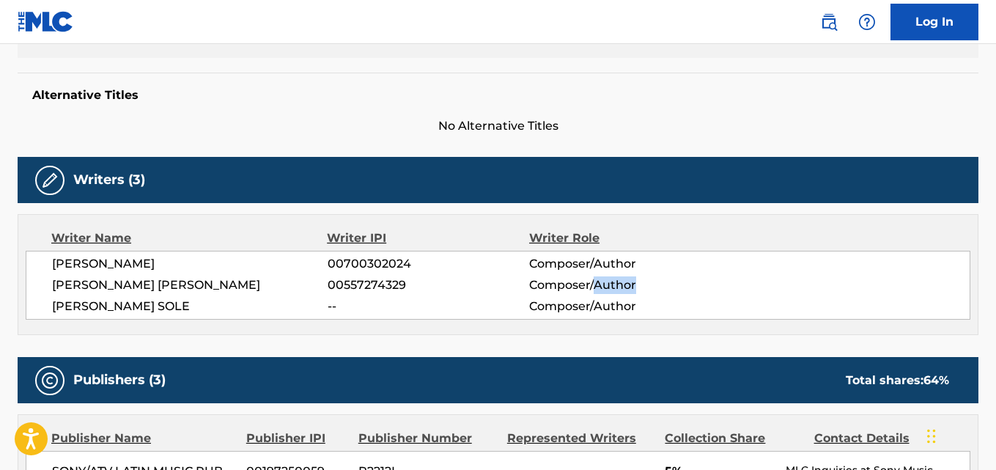
scroll to position [356, 0]
